Goal: Transaction & Acquisition: Purchase product/service

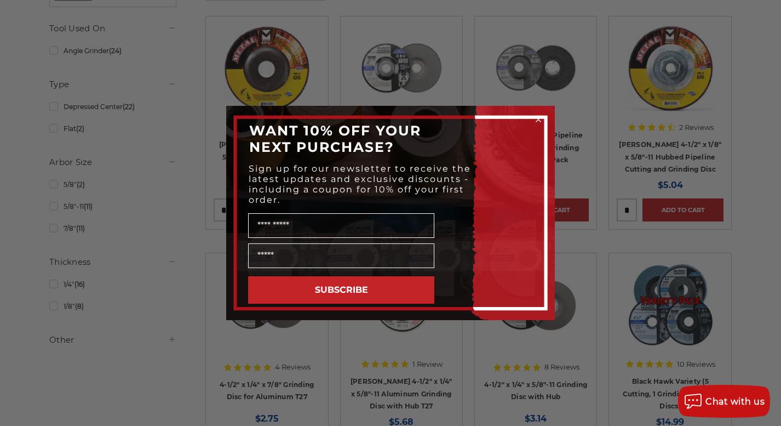
scroll to position [230, 0]
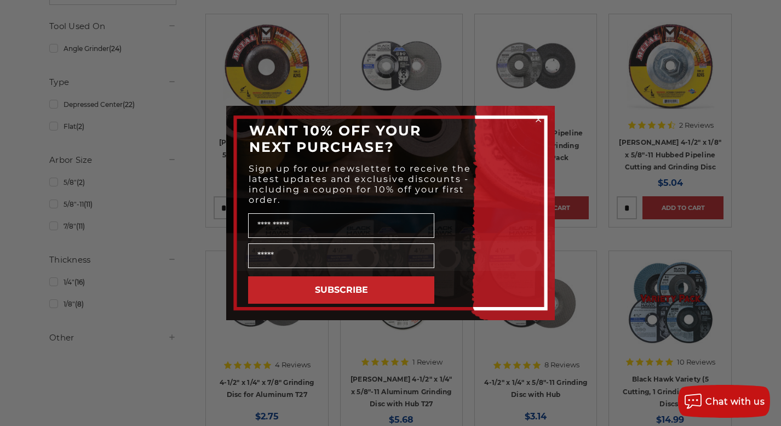
click at [135, 354] on div "Close dialog WANT 10% OFF YOUR NEXT PURCHASE? Sign up for our newsletter to rec…" at bounding box center [390, 213] width 781 height 426
click at [539, 118] on icon "Close dialog" at bounding box center [538, 119] width 4 height 4
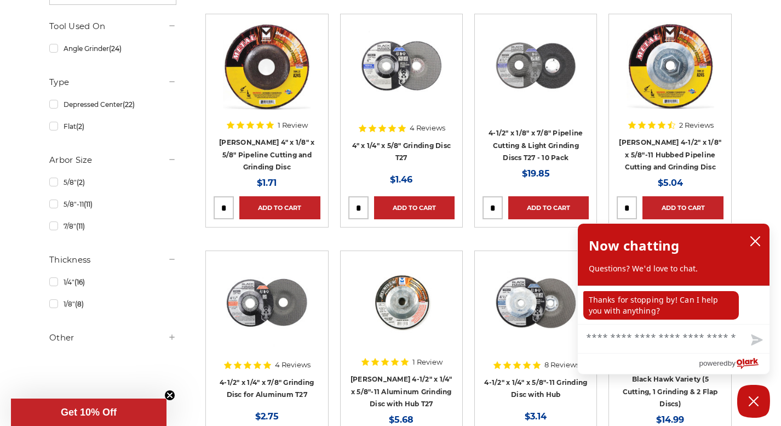
click at [407, 132] on div "4 Reviews" at bounding box center [402, 128] width 88 height 19
click at [407, 143] on link "4" x 1/4" x 5/8" Grinding Disc T27" at bounding box center [401, 151] width 99 height 21
